Goal: Ask a question

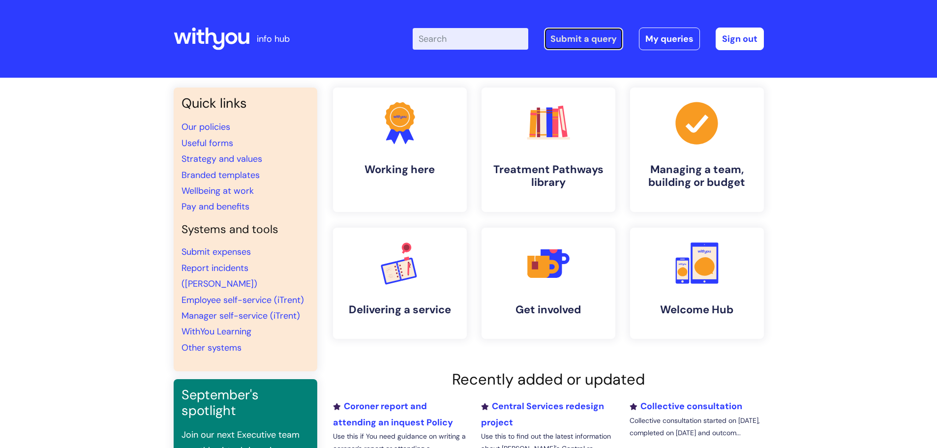
click at [581, 45] on link "Submit a query" at bounding box center [583, 39] width 79 height 23
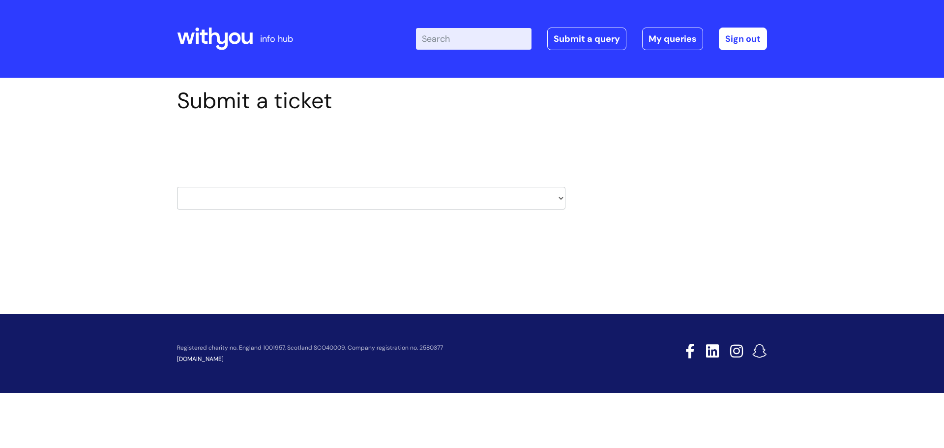
click at [237, 188] on div "HR / People IT and Support Clinical Drug Alerts Finance Accounts Data Support T…" at bounding box center [371, 186] width 389 height 46
click at [236, 189] on select "HR / People IT and Support Clinical Drug Alerts Finance Accounts Data Support T…" at bounding box center [371, 198] width 389 height 23
select select "hr_/_people"
click at [177, 187] on select "HR / People IT and Support Clinical Drug Alerts Finance Accounts Data Support T…" at bounding box center [371, 198] width 389 height 23
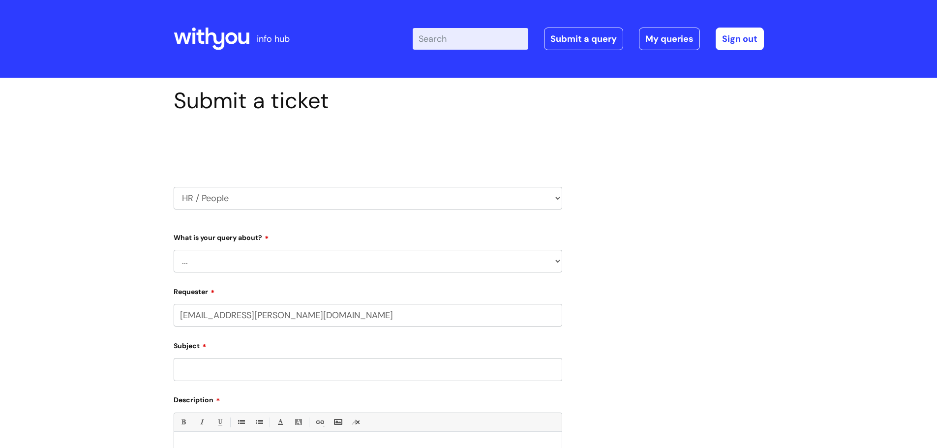
click at [240, 259] on select "... Absence Query Holiday Query Employee change request General HR Query iTrent…" at bounding box center [368, 261] width 389 height 23
select select "Holiday Query"
click at [174, 250] on select "... Absence Query Holiday Query Employee change request General HR Query iTrent…" at bounding box center [368, 261] width 389 height 23
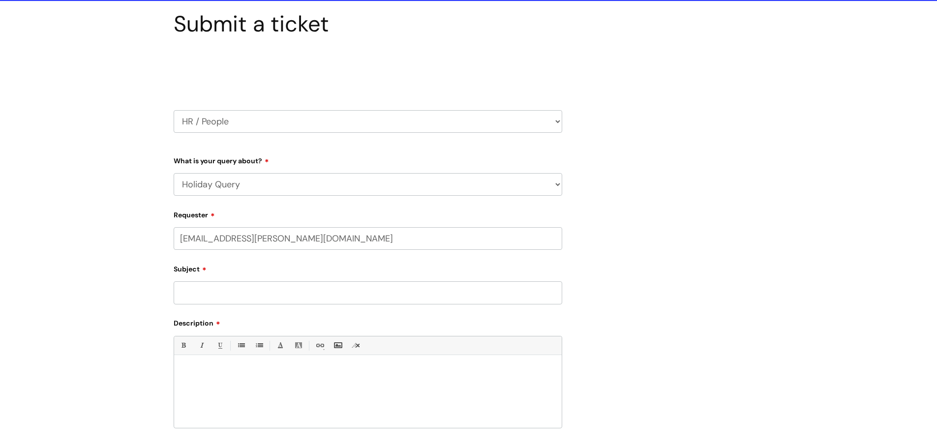
scroll to position [98, 0]
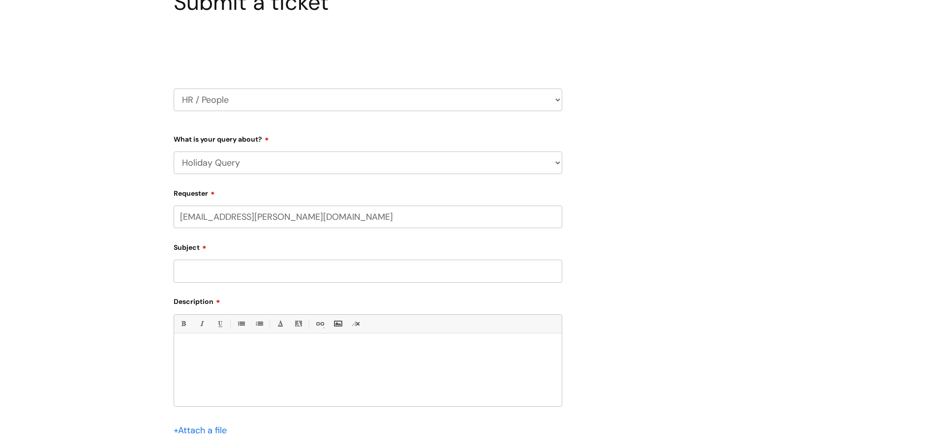
click at [230, 271] on input "Subject" at bounding box center [368, 271] width 389 height 23
type input "Holiday entitlement"
click at [274, 353] on p at bounding box center [367, 350] width 373 height 9
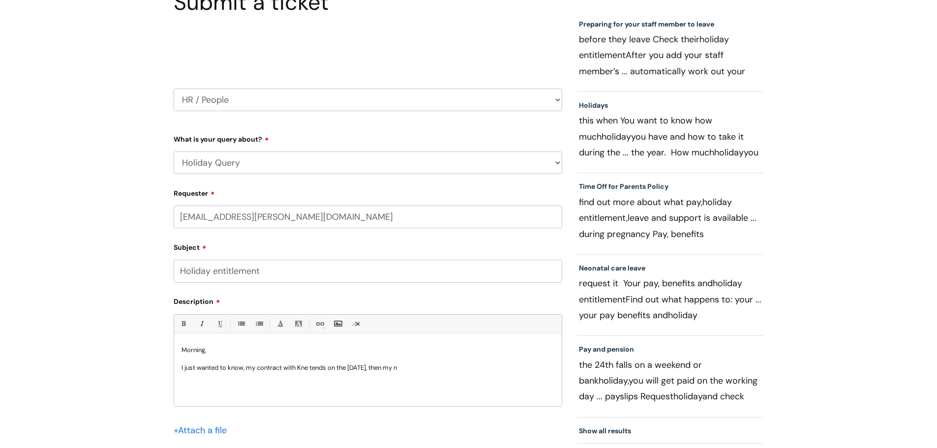
drag, startPoint x: 305, startPoint y: 368, endPoint x: 271, endPoint y: 352, distance: 37.8
click at [270, 352] on p "Morning," at bounding box center [367, 350] width 373 height 9
click at [303, 366] on p "I just wanted to know, my contract with Kne tends on the 30th sept, then my n" at bounding box center [367, 367] width 373 height 9
click at [316, 369] on p "I just wanted to know, my contract with Kent tends on the 30th sept, then my n" at bounding box center [367, 367] width 373 height 9
click at [419, 365] on p "I just wanted to know, my contract with Kent ends on the 30th sept, then my n" at bounding box center [367, 367] width 373 height 9
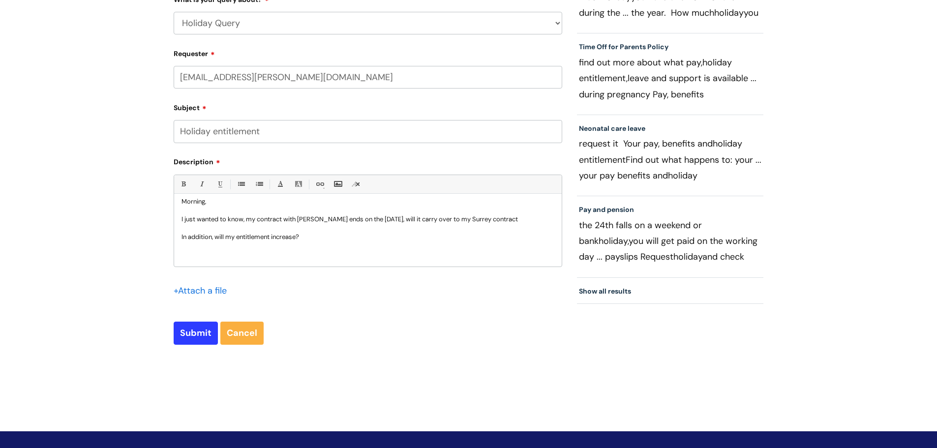
scroll to position [246, 0]
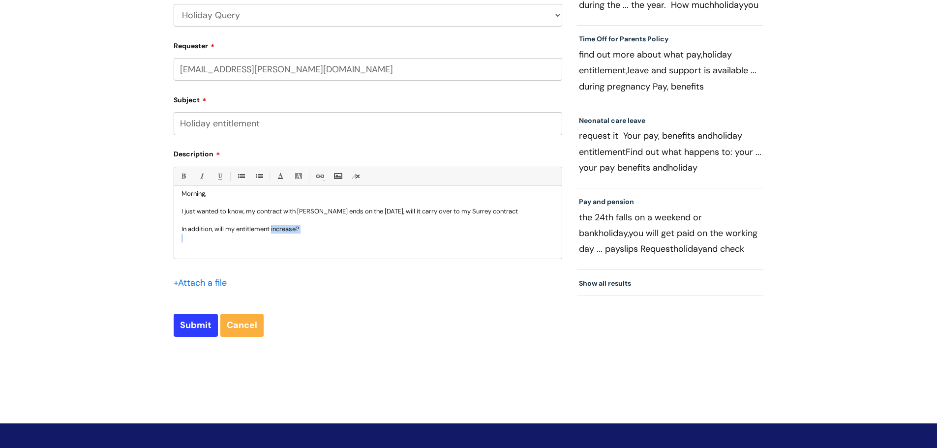
drag, startPoint x: 273, startPoint y: 231, endPoint x: 237, endPoint y: 234, distance: 37.0
click at [237, 234] on div "Morning, I just wanted to know, my contract with Kent ends on the 30th sept, wi…" at bounding box center [368, 225] width 388 height 68
click at [271, 227] on p "In addition, will my entitlement increase?" at bounding box center [367, 229] width 373 height 9
drag, startPoint x: 273, startPoint y: 227, endPoint x: 239, endPoint y: 228, distance: 34.5
click at [239, 228] on p "In addition, will my entitlement increase?" at bounding box center [367, 229] width 373 height 9
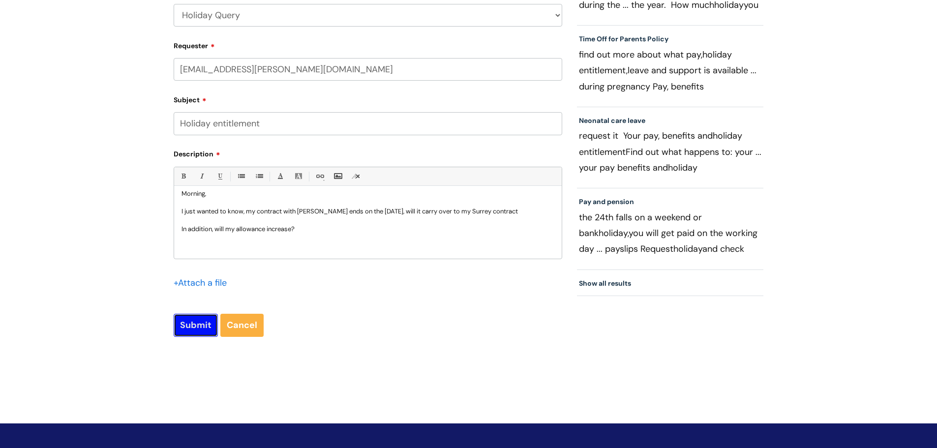
click at [192, 321] on input "Submit" at bounding box center [196, 325] width 44 height 23
type input "Please Wait..."
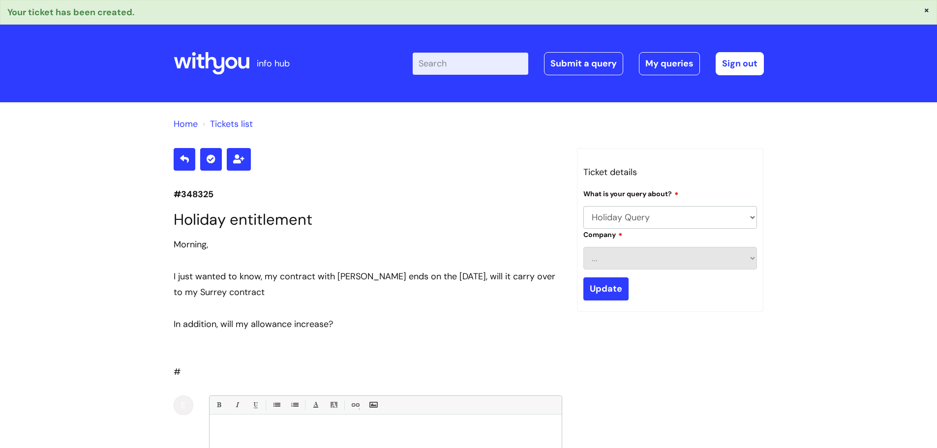
select select "Holiday Query"
